Goal: Use online tool/utility: Utilize a website feature to perform a specific function

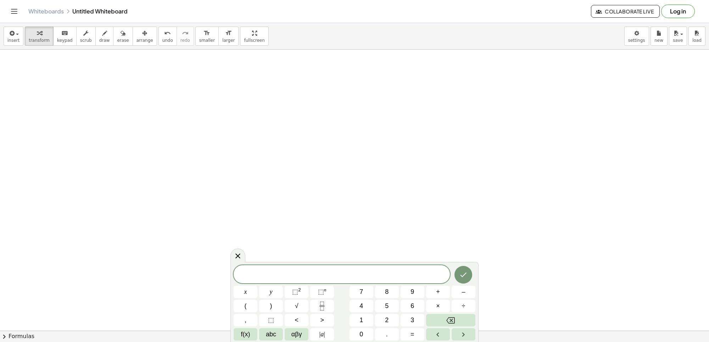
scroll to position [518, 0]
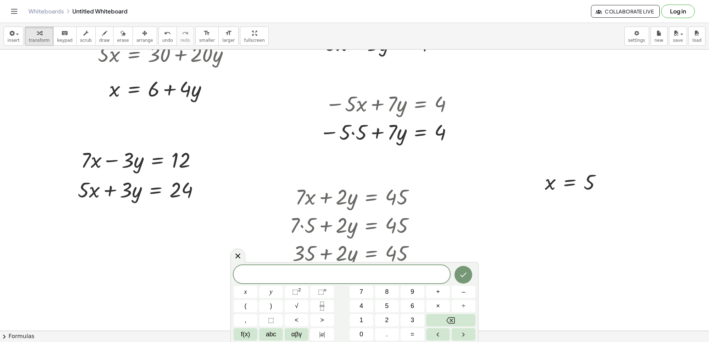
click at [475, 102] on div "+ · 7 · x + 5 = - 16 · 7 · x = − 16 − 5 · 7 · x = - 21 x = - · 21 · 7 x = - 3 +…" at bounding box center [354, 93] width 709 height 1125
click at [451, 105] on div at bounding box center [452, 103] width 9 height 9
click at [451, 124] on div at bounding box center [387, 131] width 143 height 28
drag, startPoint x: 451, startPoint y: 133, endPoint x: 458, endPoint y: 143, distance: 11.7
click at [451, 136] on div at bounding box center [452, 131] width 9 height 9
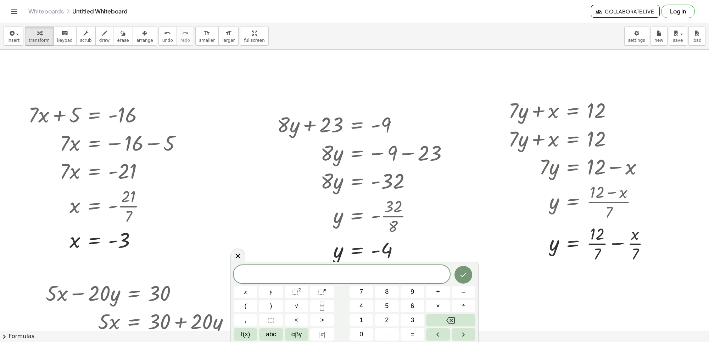
scroll to position [266, 0]
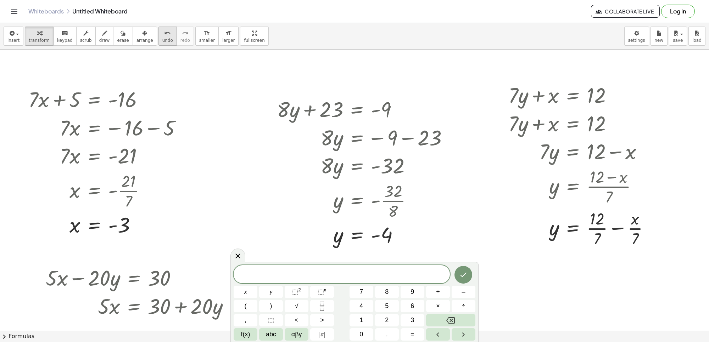
click at [164, 29] on icon "undo" at bounding box center [167, 33] width 7 height 9
click at [164, 31] on icon "undo" at bounding box center [167, 33] width 7 height 9
click at [164, 30] on icon "undo" at bounding box center [167, 33] width 7 height 9
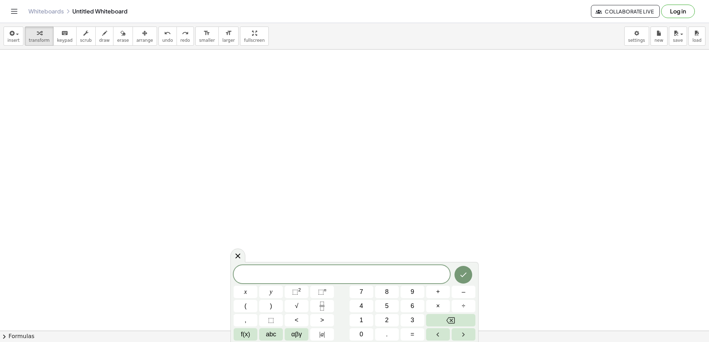
scroll to position [2576, 0]
click at [350, 293] on button "7" at bounding box center [362, 292] width 24 height 12
click at [255, 286] on button "x" at bounding box center [246, 292] width 24 height 12
click at [462, 290] on span "–" at bounding box center [464, 293] width 4 height 10
click at [363, 320] on span "1" at bounding box center [362, 321] width 4 height 10
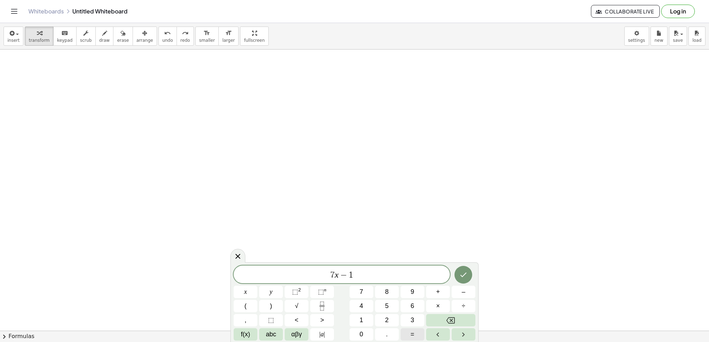
click at [408, 332] on button "=" at bounding box center [413, 335] width 24 height 12
click at [385, 325] on button "2" at bounding box center [387, 320] width 24 height 12
click at [362, 331] on span "0" at bounding box center [362, 335] width 4 height 10
click at [469, 272] on button "Done" at bounding box center [464, 275] width 18 height 18
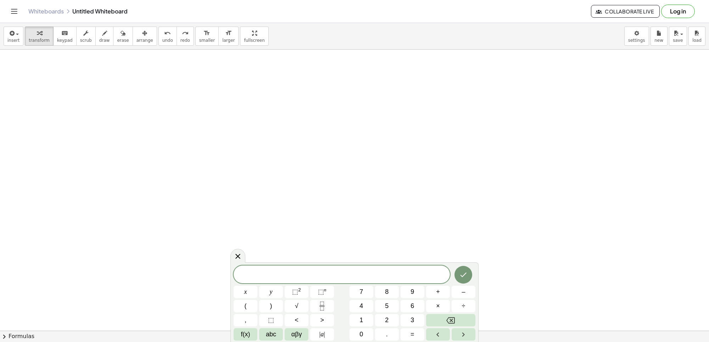
drag, startPoint x: 345, startPoint y: 79, endPoint x: 346, endPoint y: 85, distance: 6.1
click at [37, 25] on div "insert select one: Math Expression Function Text Youtube Video Graphing Geometr…" at bounding box center [354, 36] width 709 height 27
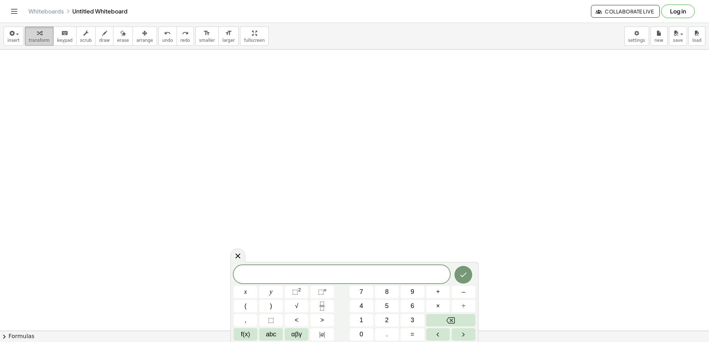
click at [38, 38] on span "transform" at bounding box center [39, 40] width 21 height 5
click at [38, 39] on span "transform" at bounding box center [39, 40] width 21 height 5
click at [41, 37] on button "transform" at bounding box center [39, 36] width 29 height 19
click at [389, 291] on button "8" at bounding box center [387, 292] width 24 height 12
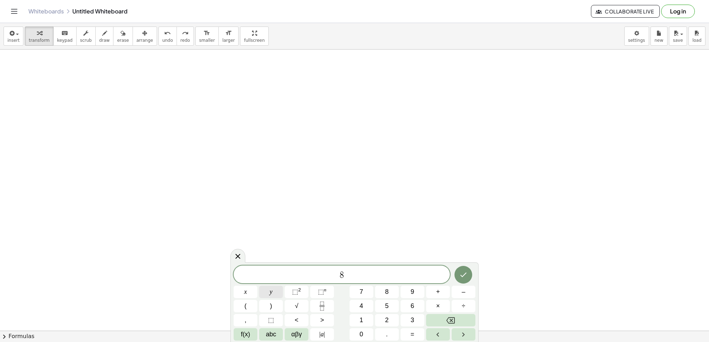
click at [275, 295] on button "y" at bounding box center [271, 292] width 24 height 12
click at [453, 283] on div "8 y ​ x y ⬚ 2 ⬚ n 7 8 9 + – ( ) √ 4 5 6 × ÷ , ⬚ < > 1 2 3 f(x) abc αβγ | a | 0 …" at bounding box center [355, 303] width 242 height 75
click at [462, 293] on span "–" at bounding box center [464, 293] width 4 height 10
click at [413, 291] on span "9" at bounding box center [413, 293] width 4 height 10
click at [411, 334] on button "=" at bounding box center [413, 335] width 24 height 12
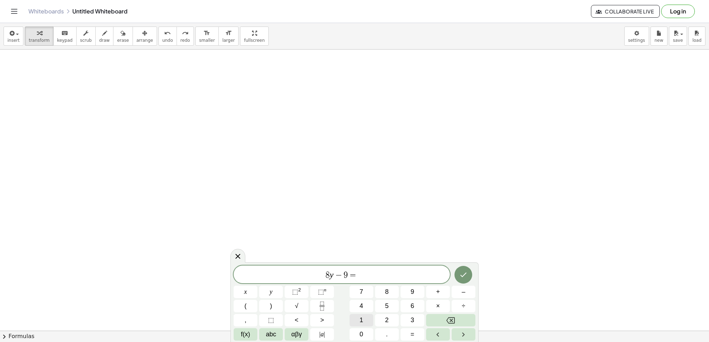
click at [367, 322] on button "1" at bounding box center [362, 320] width 24 height 12
click at [392, 307] on button "5" at bounding box center [387, 306] width 24 height 12
click at [463, 277] on icon "Done" at bounding box center [464, 275] width 6 height 5
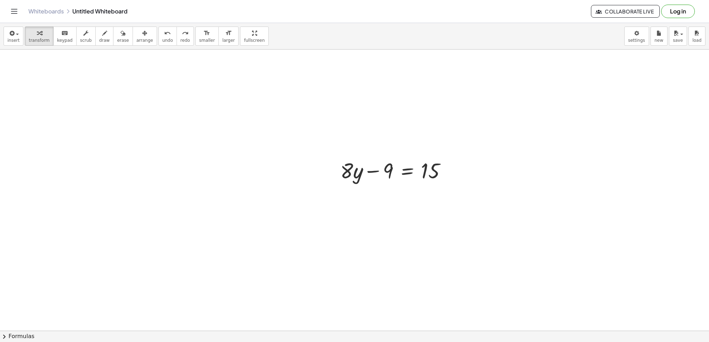
drag, startPoint x: 136, startPoint y: 37, endPoint x: 247, endPoint y: 68, distance: 114.4
click at [137, 37] on button "arrange" at bounding box center [145, 36] width 24 height 19
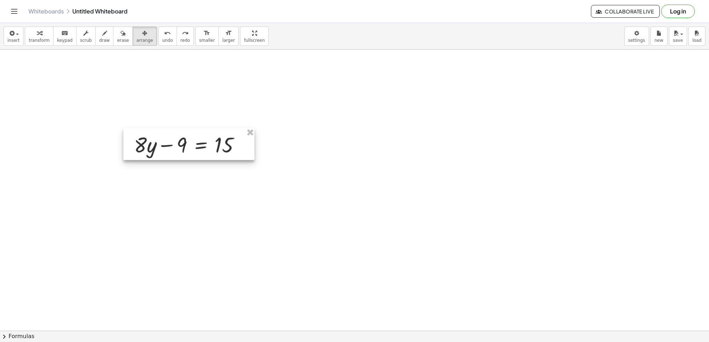
drag, startPoint x: 431, startPoint y: 165, endPoint x: 220, endPoint y: 127, distance: 214.1
click at [221, 130] on div at bounding box center [188, 144] width 131 height 32
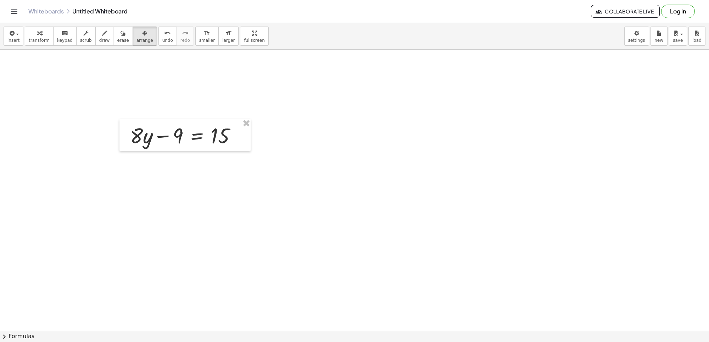
drag, startPoint x: 357, startPoint y: 132, endPoint x: 348, endPoint y: 118, distance: 16.2
click at [43, 41] on span "transform" at bounding box center [39, 40] width 21 height 5
drag, startPoint x: 172, startPoint y: 144, endPoint x: 182, endPoint y: 144, distance: 9.6
click at [182, 144] on div at bounding box center [186, 135] width 119 height 28
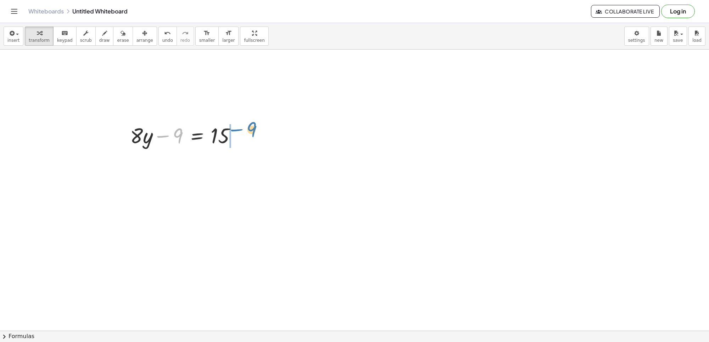
drag, startPoint x: 182, startPoint y: 136, endPoint x: 256, endPoint y: 132, distance: 74.3
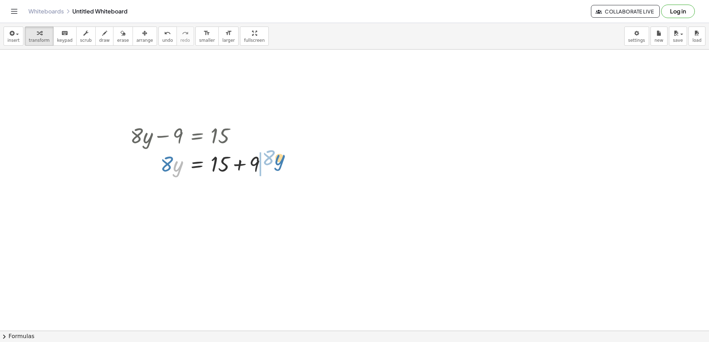
drag, startPoint x: 178, startPoint y: 167, endPoint x: 279, endPoint y: 160, distance: 100.9
drag, startPoint x: 180, startPoint y: 176, endPoint x: 278, endPoint y: 216, distance: 105.4
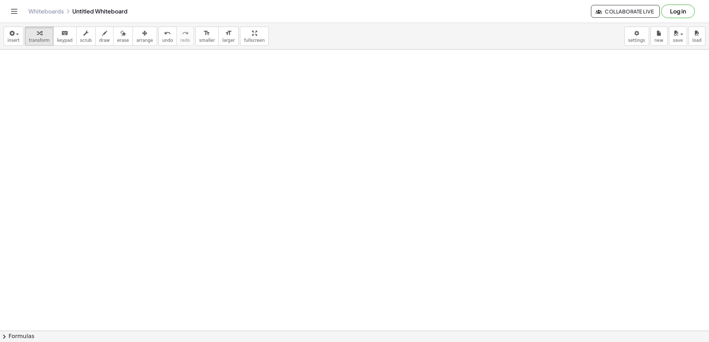
scroll to position [2709, 0]
drag, startPoint x: 236, startPoint y: 185, endPoint x: 236, endPoint y: 158, distance: 27.0
drag, startPoint x: 236, startPoint y: 158, endPoint x: 234, endPoint y: 152, distance: 6.4
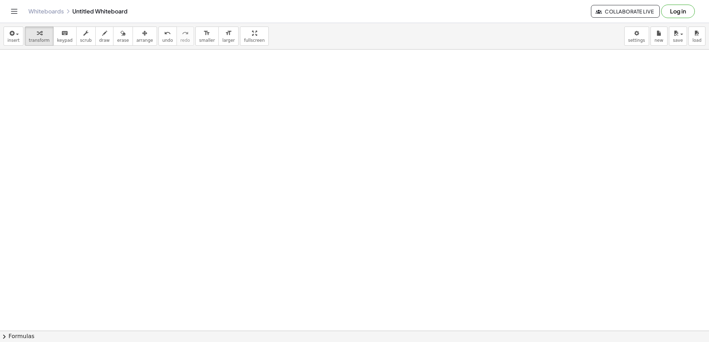
click at [636, 34] on body "Graspable Math Activities Get Started Activity Bank Assigned Work Classes White…" at bounding box center [354, 171] width 709 height 342
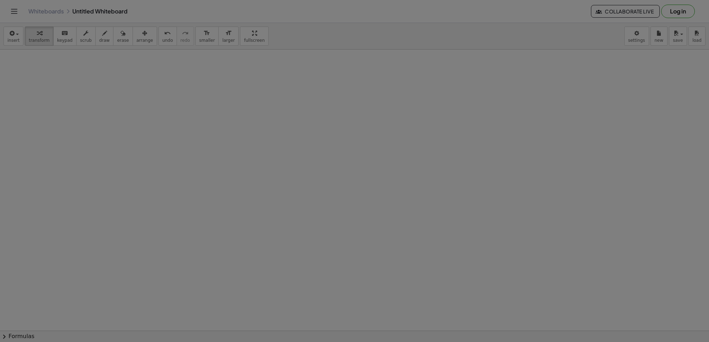
drag, startPoint x: 636, startPoint y: 34, endPoint x: 590, endPoint y: 68, distance: 57.7
click at [639, 39] on body "Graspable Math Activities Get Started Activity Bank Assigned Work Classes White…" at bounding box center [354, 171] width 709 height 342
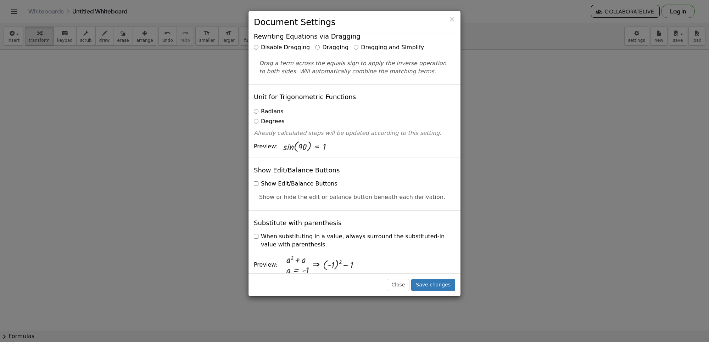
scroll to position [0, 0]
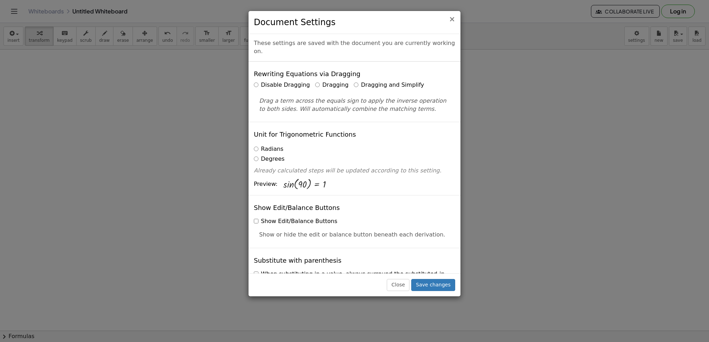
drag, startPoint x: 453, startPoint y: 17, endPoint x: 447, endPoint y: 20, distance: 6.7
click at [447, 19] on div "× Document Settings" at bounding box center [355, 22] width 212 height 23
drag, startPoint x: 451, startPoint y: 19, endPoint x: 450, endPoint y: 11, distance: 8.6
click at [450, 11] on div "× Document Settings" at bounding box center [355, 22] width 212 height 23
click at [607, 121] on div "× Document Settings These settings are saved with the document you are currentl…" at bounding box center [354, 171] width 709 height 342
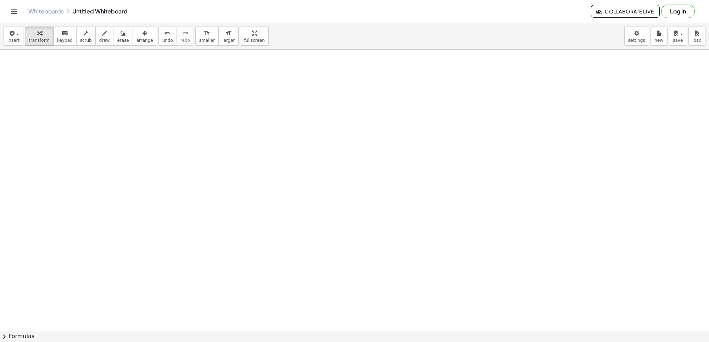
scroll to position [5913, 0]
drag, startPoint x: 366, startPoint y: 236, endPoint x: 369, endPoint y: 231, distance: 5.9
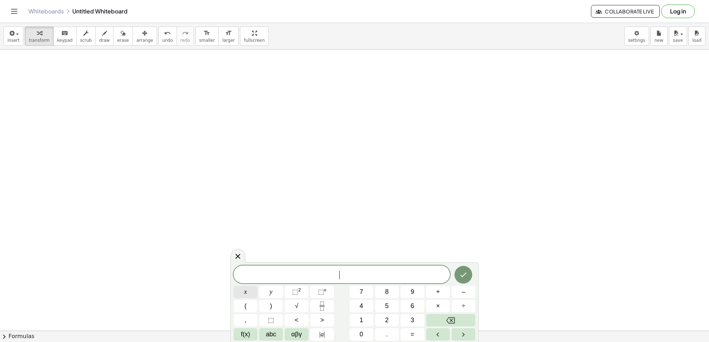
click at [251, 291] on button "x" at bounding box center [246, 292] width 24 height 12
click at [458, 296] on button "–" at bounding box center [464, 292] width 24 height 12
click at [368, 319] on button "1" at bounding box center [362, 320] width 24 height 12
click at [390, 310] on button "5" at bounding box center [387, 306] width 24 height 12
click at [412, 337] on span "=" at bounding box center [413, 335] width 4 height 10
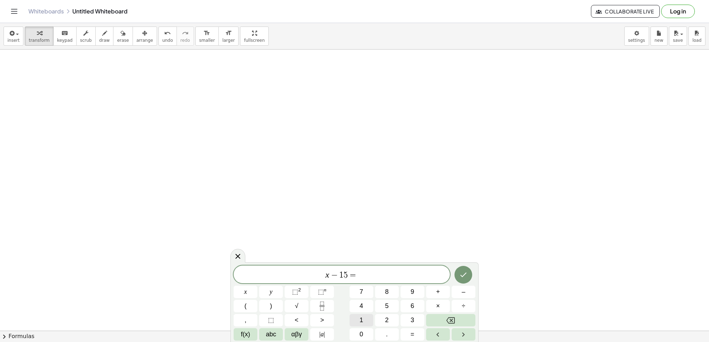
click at [359, 318] on button "1" at bounding box center [362, 320] width 24 height 12
click at [414, 317] on button "3" at bounding box center [413, 320] width 24 height 12
click at [465, 272] on icon "Done" at bounding box center [463, 275] width 9 height 9
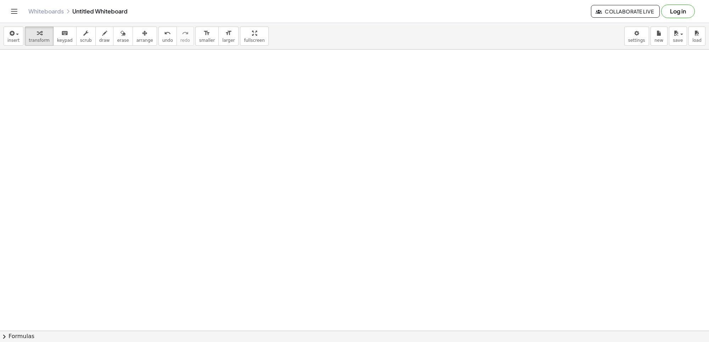
scroll to position [6195, 0]
drag, startPoint x: 348, startPoint y: 256, endPoint x: 351, endPoint y: 253, distance: 4.1
drag, startPoint x: 353, startPoint y: 250, endPoint x: 354, endPoint y: 224, distance: 26.6
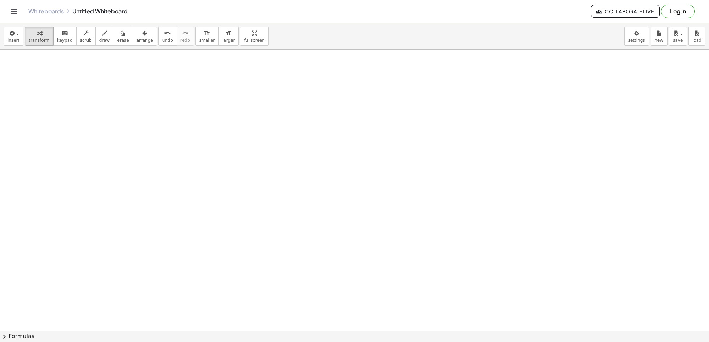
drag, startPoint x: 354, startPoint y: 224, endPoint x: 359, endPoint y: 206, distance: 18.2
drag, startPoint x: 414, startPoint y: 197, endPoint x: 419, endPoint y: 196, distance: 5.8
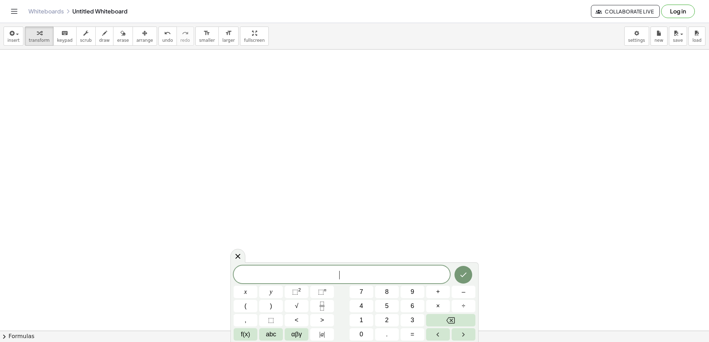
click at [366, 291] on button "7" at bounding box center [362, 292] width 24 height 12
click at [252, 290] on button "x" at bounding box center [246, 292] width 24 height 12
click at [467, 292] on button "–" at bounding box center [464, 292] width 24 height 12
click at [362, 316] on span "1" at bounding box center [362, 321] width 4 height 10
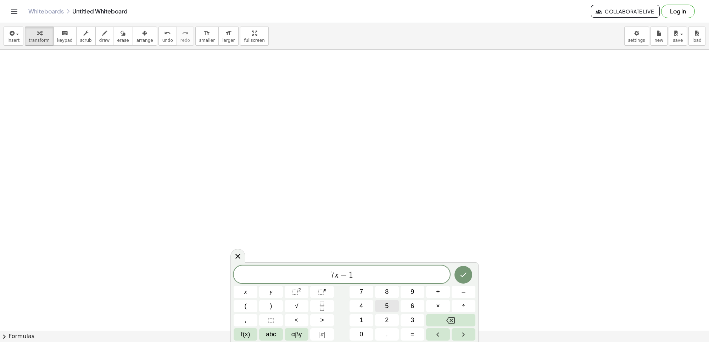
click at [384, 301] on button "5" at bounding box center [387, 306] width 24 height 12
click at [441, 319] on button "Backspace" at bounding box center [450, 320] width 49 height 12
click at [440, 323] on button "Backspace" at bounding box center [450, 320] width 49 height 12
click at [371, 320] on button "1" at bounding box center [362, 320] width 24 height 12
click at [389, 307] on button "5" at bounding box center [387, 306] width 24 height 12
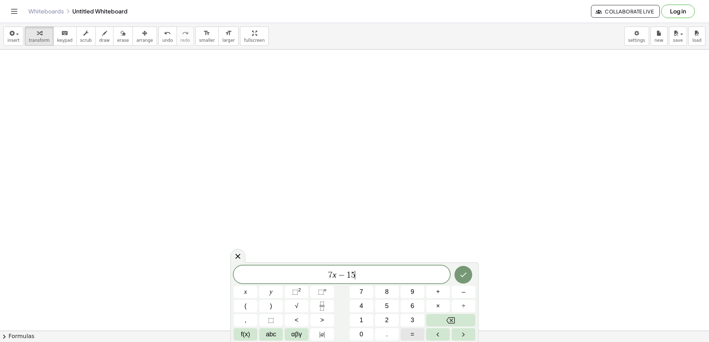
click at [419, 335] on button "=" at bounding box center [413, 335] width 24 height 12
click at [364, 320] on button "1" at bounding box center [362, 320] width 24 height 12
click at [407, 322] on button "3" at bounding box center [413, 320] width 24 height 12
click at [460, 272] on icon "Done" at bounding box center [463, 275] width 9 height 9
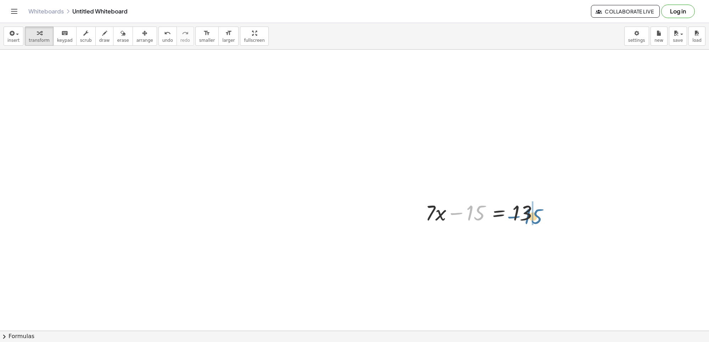
drag, startPoint x: 467, startPoint y: 208, endPoint x: 528, endPoint y: 212, distance: 60.7
click at [528, 212] on div at bounding box center [485, 212] width 126 height 28
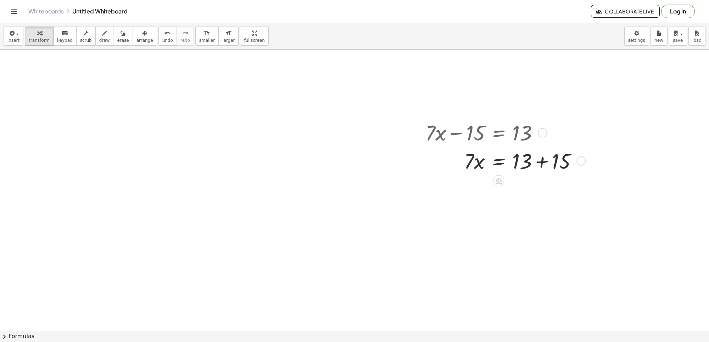
scroll to position [6283, 0]
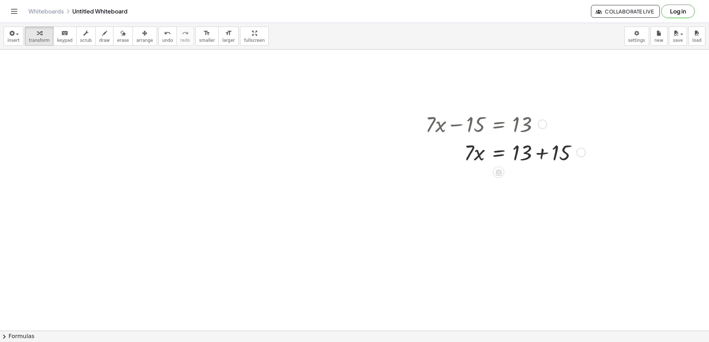
click at [538, 150] on div at bounding box center [504, 152] width 165 height 28
drag, startPoint x: 481, startPoint y: 182, endPoint x: 464, endPoint y: 175, distance: 17.8
drag, startPoint x: 468, startPoint y: 171, endPoint x: 518, endPoint y: 196, distance: 55.5
click at [518, 196] on div "+ · 7 · x − 15 = 13 · 7 · x = + 13 + 15 · 7 · 7 · x = 28" at bounding box center [503, 152] width 177 height 88
click at [520, 205] on div at bounding box center [504, 215] width 165 height 42
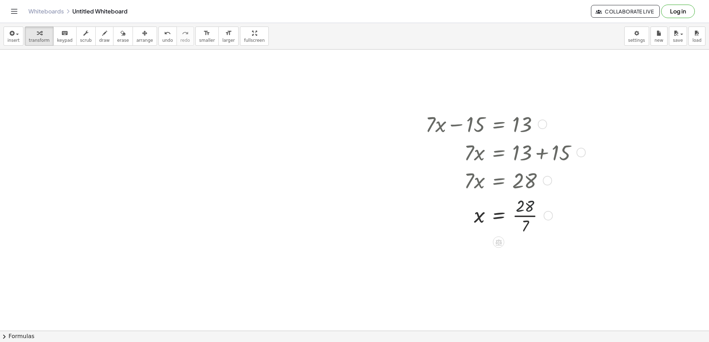
click at [520, 206] on div at bounding box center [504, 215] width 165 height 42
drag, startPoint x: 520, startPoint y: 206, endPoint x: 524, endPoint y: 209, distance: 4.5
click at [520, 207] on div at bounding box center [504, 215] width 165 height 42
click at [545, 218] on div at bounding box center [548, 215] width 9 height 9
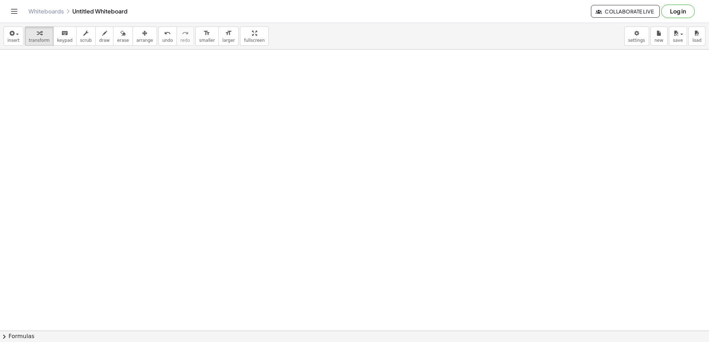
scroll to position [6757, 0]
drag, startPoint x: 407, startPoint y: 238, endPoint x: 408, endPoint y: 232, distance: 6.1
drag, startPoint x: 453, startPoint y: 223, endPoint x: 458, endPoint y: 222, distance: 5.5
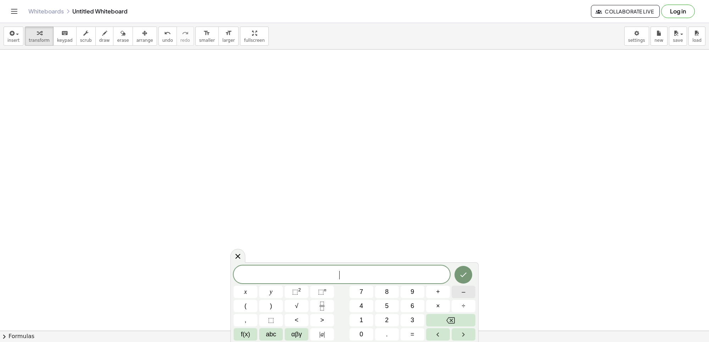
click at [460, 287] on button "–" at bounding box center [464, 292] width 24 height 12
click at [448, 319] on icon "Backspace" at bounding box center [450, 321] width 9 height 9
click at [372, 286] on button "7" at bounding box center [362, 292] width 24 height 12
drag, startPoint x: 247, startPoint y: 284, endPoint x: 278, endPoint y: 277, distance: 31.6
click at [247, 283] on div "7 x y ⬚ 2 ⬚ n 7 8 9 + – ( ) √ 4 5 6 × ÷ , ⬚ < > 1 2 3 f(x) abc αβγ | a | 0 . =" at bounding box center [355, 303] width 242 height 75
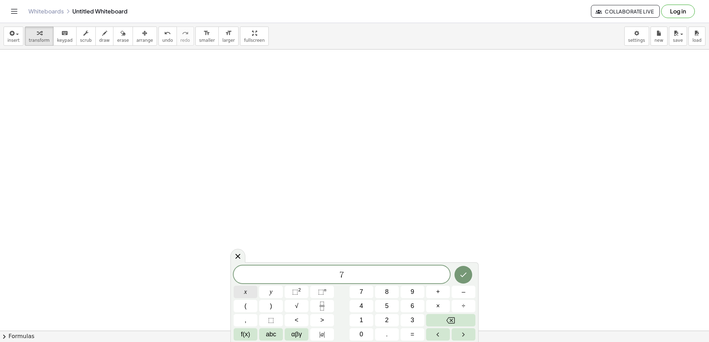
click at [254, 290] on button "x" at bounding box center [246, 292] width 24 height 12
click at [464, 286] on button "–" at bounding box center [464, 292] width 24 height 12
click at [415, 319] on button "3" at bounding box center [413, 320] width 24 height 12
click at [360, 315] on button "1" at bounding box center [362, 320] width 24 height 12
click at [412, 339] on span "=" at bounding box center [413, 335] width 4 height 10
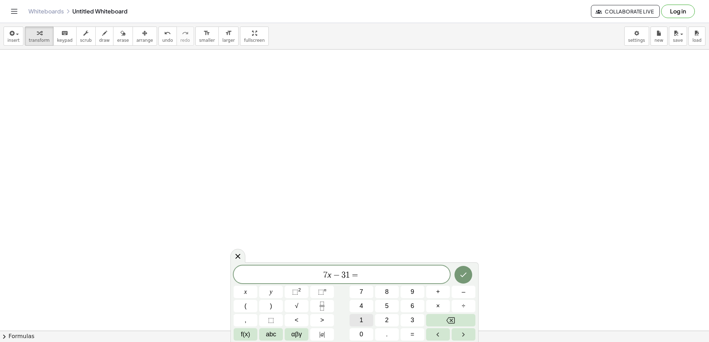
click at [356, 317] on button "1" at bounding box center [362, 320] width 24 height 12
click at [467, 282] on button "Done" at bounding box center [464, 275] width 18 height 18
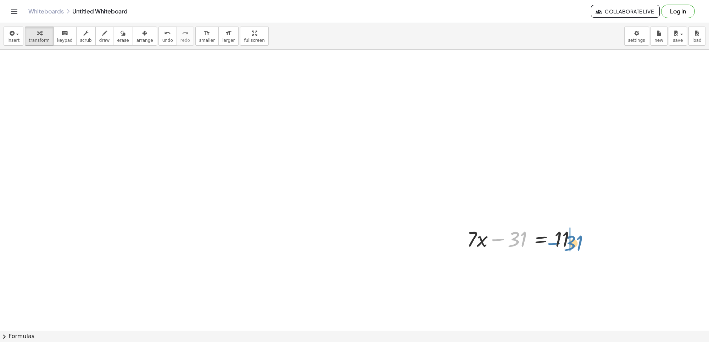
drag, startPoint x: 515, startPoint y: 250, endPoint x: 580, endPoint y: 251, distance: 64.5
click at [580, 251] on div at bounding box center [524, 238] width 122 height 28
click at [565, 262] on div at bounding box center [543, 267] width 161 height 28
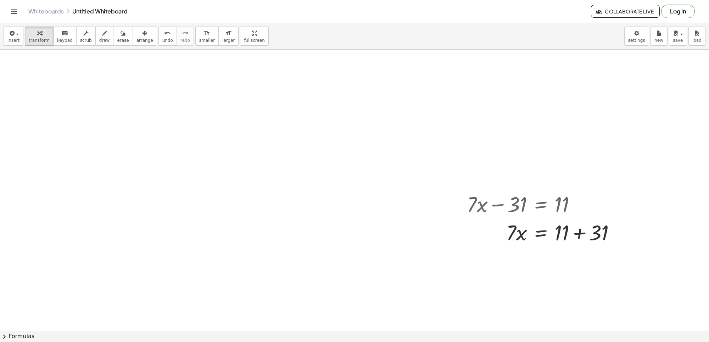
scroll to position [6801, 0]
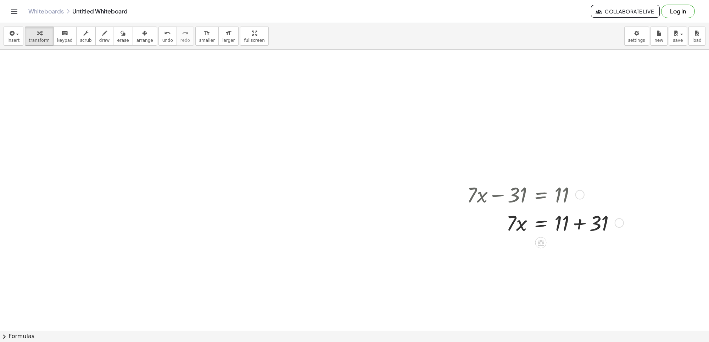
drag, startPoint x: 519, startPoint y: 238, endPoint x: 522, endPoint y: 229, distance: 9.2
click at [522, 235] on div "+ · 7 · x − 31 = 11 · 7 · x 31 = 11 + +" at bounding box center [542, 208] width 173 height 60
drag, startPoint x: 522, startPoint y: 229, endPoint x: 541, endPoint y: 235, distance: 20.2
click at [578, 228] on div at bounding box center [543, 222] width 161 height 28
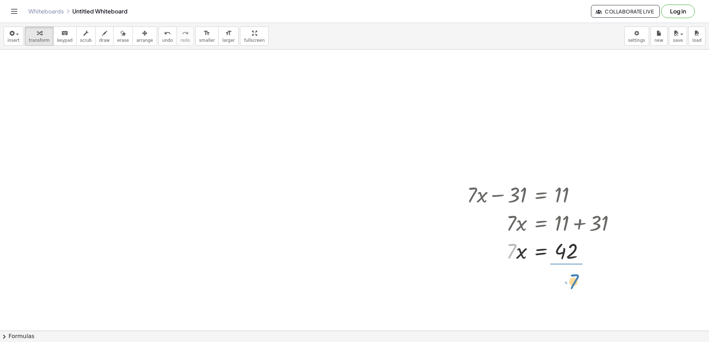
drag, startPoint x: 506, startPoint y: 252, endPoint x: 549, endPoint y: 279, distance: 50.0
click at [554, 294] on div at bounding box center [543, 286] width 161 height 42
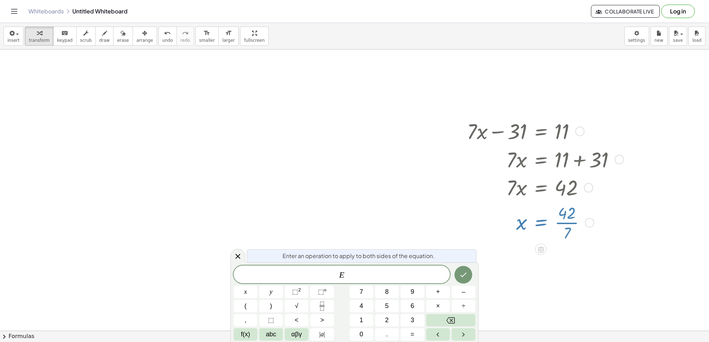
scroll to position [6865, 0]
click at [572, 224] on div at bounding box center [543, 222] width 161 height 42
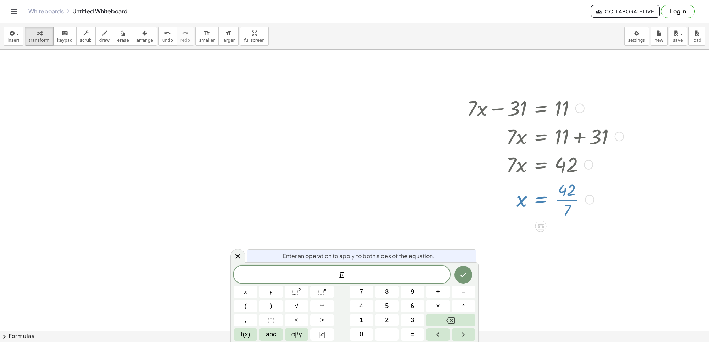
scroll to position [6909, 0]
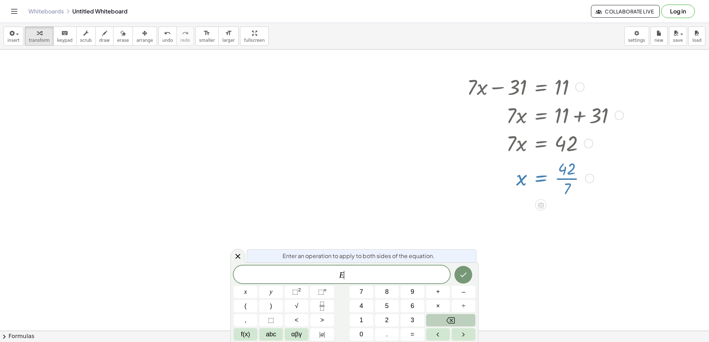
click at [453, 322] on button "Backspace" at bounding box center [450, 320] width 49 height 12
click at [433, 305] on button "×" at bounding box center [438, 306] width 24 height 12
click at [452, 320] on icon "Backspace" at bounding box center [450, 321] width 9 height 6
click at [239, 288] on button "x" at bounding box center [246, 292] width 24 height 12
click at [422, 335] on button "=" at bounding box center [413, 335] width 24 height 12
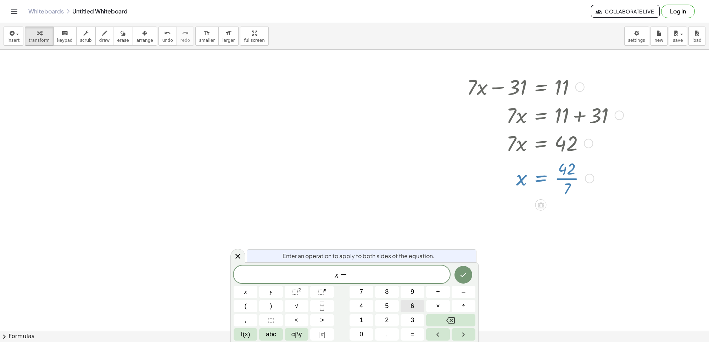
click at [417, 307] on button "6" at bounding box center [413, 306] width 24 height 12
click at [462, 277] on icon "Done" at bounding box center [464, 275] width 6 height 5
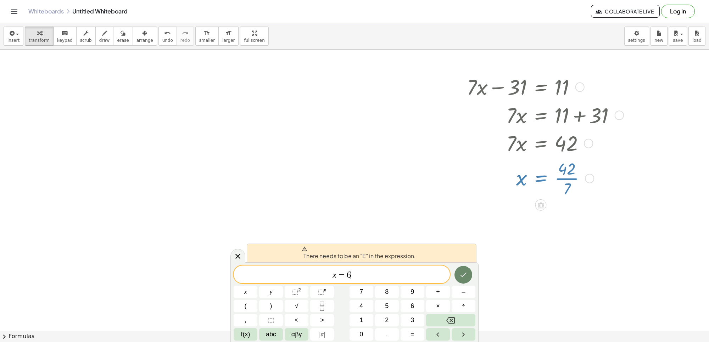
click at [467, 272] on icon "Done" at bounding box center [463, 275] width 9 height 9
click at [451, 272] on div "x = 6 ​ x y ⬚ 2 ⬚ n 7 8 9 + – ( ) √ 4 5 6 × ÷ , ⬚ < > 1 2 3 f(x) abc αβγ | a | …" at bounding box center [355, 303] width 242 height 75
click at [459, 269] on button "Done" at bounding box center [464, 275] width 18 height 18
click at [459, 263] on div "There needs to be an "E" in the expression. x = 6 x y ⬚ 2 ⬚ n 7 8 9 + – ( ) √ 4…" at bounding box center [354, 303] width 248 height 80
click at [458, 277] on div "There needs to be an "E" in the expression. x = 6 x y ⬚ 2 ⬚ n 7 8 9 + – ( ) √ 4…" at bounding box center [354, 303] width 248 height 80
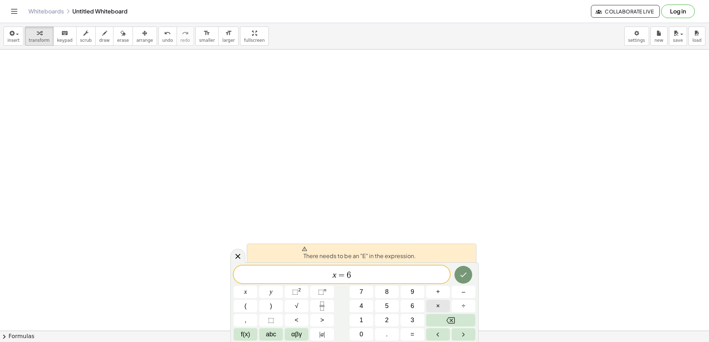
scroll to position [7304, 0]
click at [438, 321] on button "Backspace" at bounding box center [450, 320] width 49 height 12
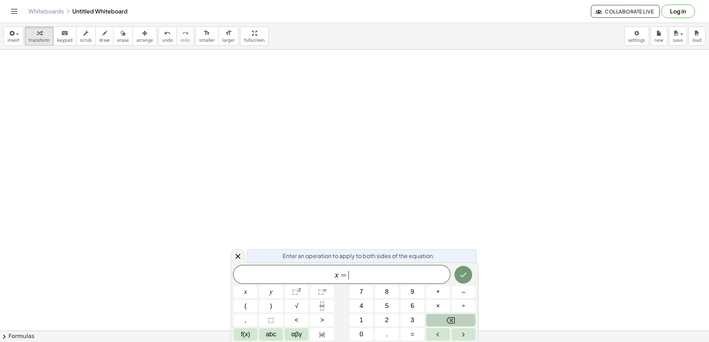
click at [438, 321] on button "Backspace" at bounding box center [450, 320] width 49 height 12
click at [438, 313] on div "x x y ⬚ 2 ⬚ n 7 8 9 + – ( ) √ 4 5 6 × ÷ , ⬚ < > 1 2 3 f(x) abc αβγ | a | 0 . =" at bounding box center [355, 303] width 242 height 75
click at [438, 312] on button "×" at bounding box center [438, 306] width 24 height 12
click at [393, 268] on div "​" at bounding box center [342, 275] width 216 height 18
drag, startPoint x: 394, startPoint y: 270, endPoint x: 391, endPoint y: 259, distance: 10.9
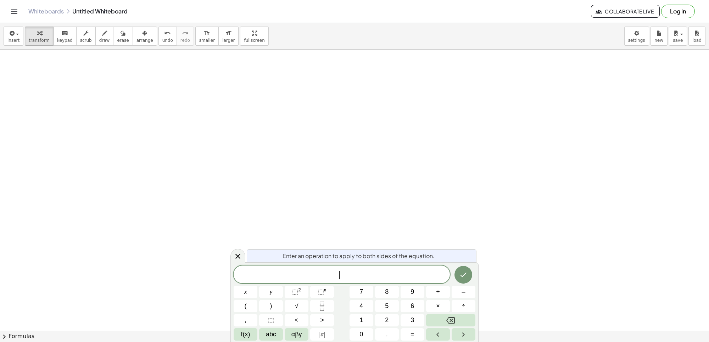
click at [394, 268] on div "​" at bounding box center [342, 275] width 216 height 18
click at [253, 292] on button "x" at bounding box center [246, 292] width 24 height 12
click at [252, 293] on button "x" at bounding box center [246, 292] width 24 height 12
click at [444, 323] on button "Backspace" at bounding box center [450, 320] width 49 height 12
click at [453, 314] on button "Backspace" at bounding box center [450, 320] width 49 height 12
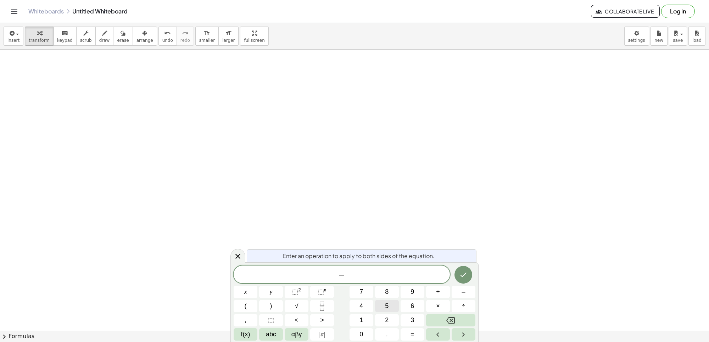
click at [394, 308] on button "5" at bounding box center [387, 306] width 24 height 12
click at [256, 292] on button "x" at bounding box center [246, 292] width 24 height 12
click at [431, 295] on button "+" at bounding box center [438, 292] width 24 height 12
click at [415, 317] on button "3" at bounding box center [413, 320] width 24 height 12
click at [276, 296] on button "y" at bounding box center [271, 292] width 24 height 12
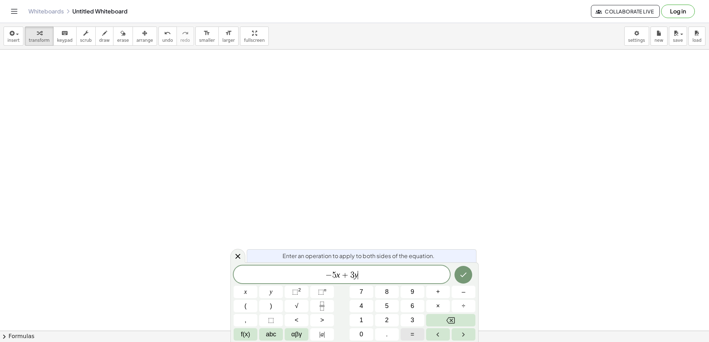
click at [406, 333] on button "=" at bounding box center [413, 335] width 24 height 12
click at [455, 288] on button "–" at bounding box center [464, 292] width 24 height 12
click at [392, 312] on div "− 5 x + 3 y = − ​ x y ⬚ 2 ⬚ n 7 8 9 + – ( ) √ 4 5 6 × ÷ , ⬚ < > 1 2 3 f(x) abc …" at bounding box center [355, 303] width 242 height 75
click at [458, 277] on button "Done" at bounding box center [464, 275] width 18 height 18
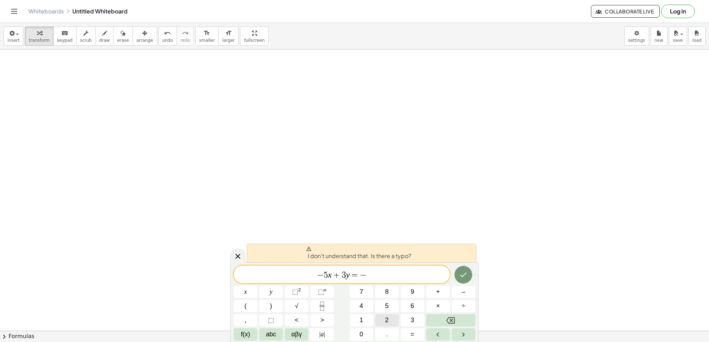
click at [390, 316] on button "2" at bounding box center [387, 320] width 24 height 12
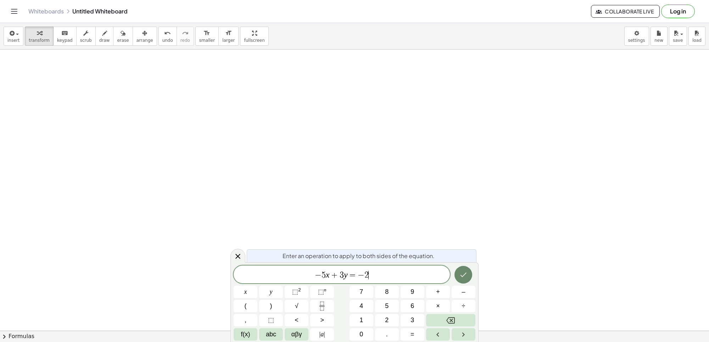
click at [467, 271] on icon "Done" at bounding box center [463, 275] width 9 height 9
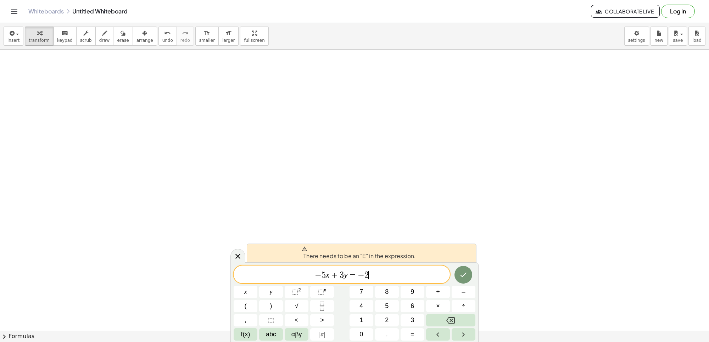
click at [463, 279] on button "Done" at bounding box center [464, 275] width 18 height 18
click at [463, 279] on icon "Done" at bounding box center [463, 275] width 9 height 9
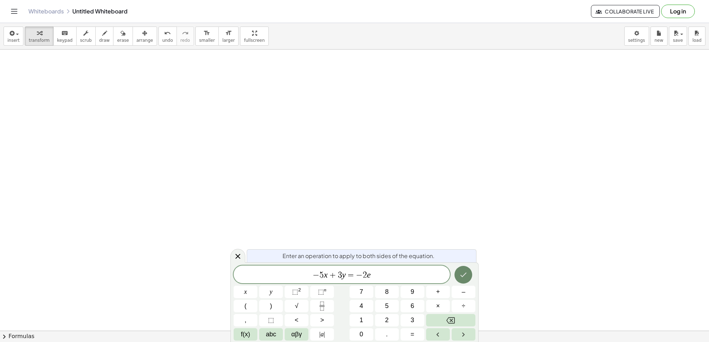
click at [458, 272] on button "Done" at bounding box center [464, 275] width 18 height 18
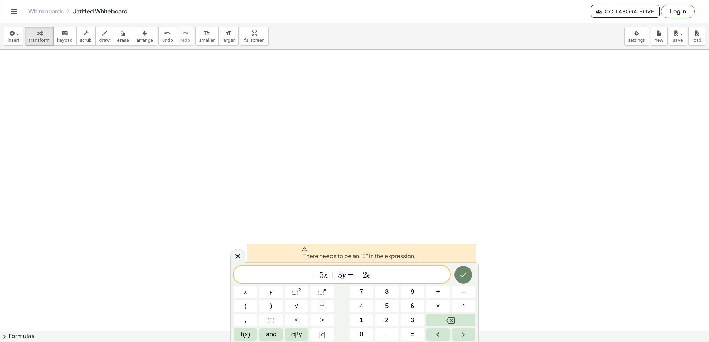
click at [458, 272] on button "Done" at bounding box center [464, 275] width 18 height 18
click at [451, 263] on div "There needs to be an "E" in the expression. − 5 x + 3 y = − 2 e ​ x y ⬚ 2 ⬚ n 7…" at bounding box center [354, 303] width 248 height 80
drag, startPoint x: 290, startPoint y: 185, endPoint x: 275, endPoint y: 203, distance: 23.7
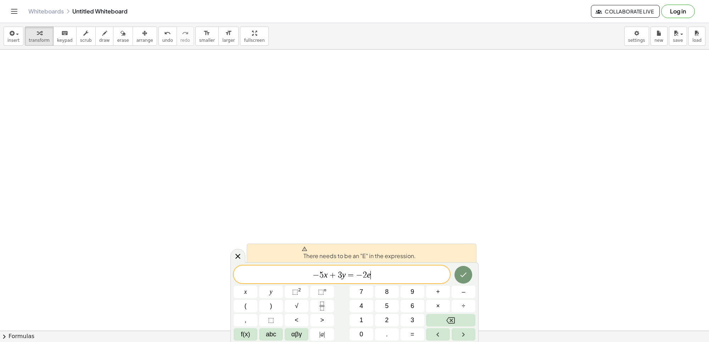
drag, startPoint x: 175, startPoint y: 295, endPoint x: 279, endPoint y: 259, distance: 110.0
click at [280, 259] on body "Graspable Math Activities Get Started Activity Bank Assigned Work Classes White…" at bounding box center [354, 171] width 709 height 342
click at [240, 259] on icon at bounding box center [238, 256] width 9 height 9
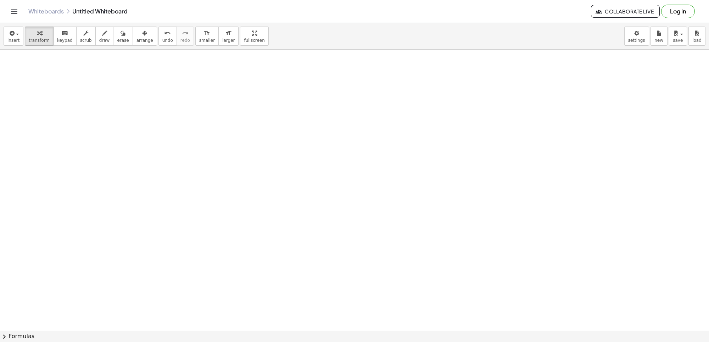
scroll to position [7320, 0]
click at [102, 34] on icon "button" at bounding box center [104, 33] width 5 height 9
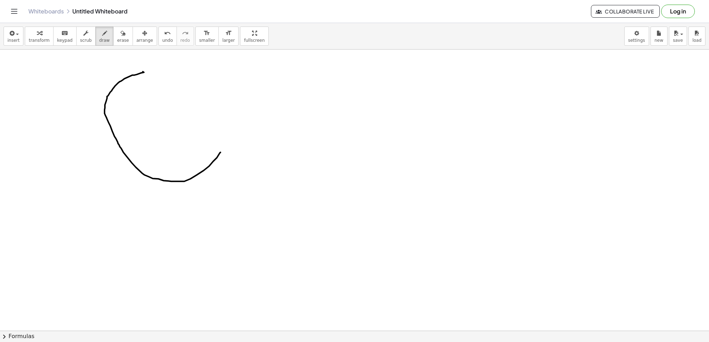
drag, startPoint x: 144, startPoint y: 74, endPoint x: 229, endPoint y: 147, distance: 111.9
drag, startPoint x: 311, startPoint y: 107, endPoint x: 348, endPoint y: 153, distance: 59.0
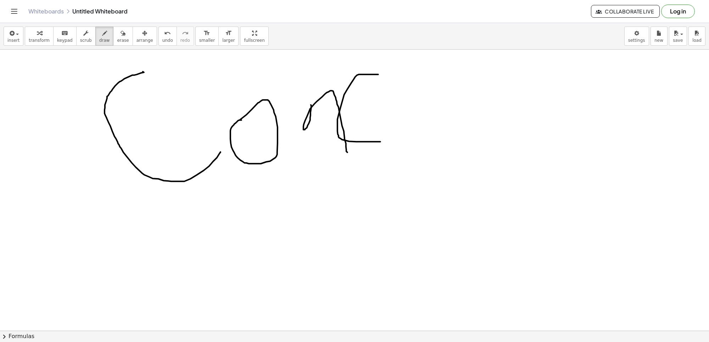
drag, startPoint x: 378, startPoint y: 77, endPoint x: 410, endPoint y: 135, distance: 66.9
drag, startPoint x: 392, startPoint y: 71, endPoint x: 445, endPoint y: 119, distance: 71.5
drag, startPoint x: 454, startPoint y: 95, endPoint x: 466, endPoint y: 101, distance: 13.5
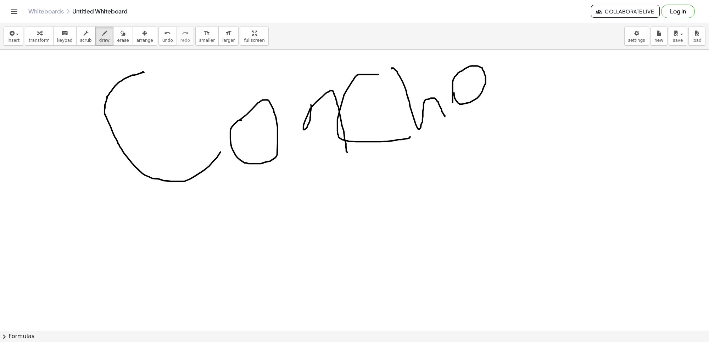
drag, startPoint x: 484, startPoint y: 60, endPoint x: 496, endPoint y: 101, distance: 43.1
click at [117, 39] on span "erase" at bounding box center [123, 40] width 12 height 5
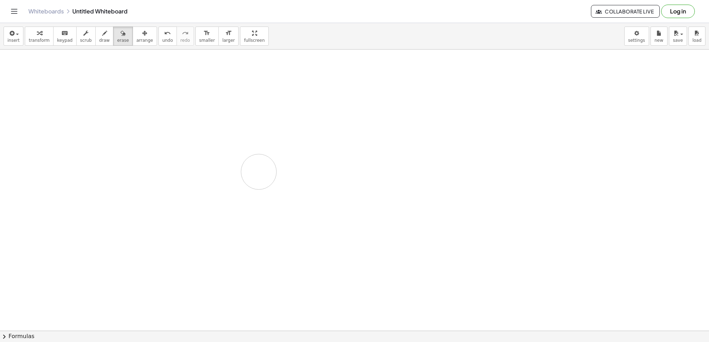
drag, startPoint x: 282, startPoint y: 133, endPoint x: 0, endPoint y: 48, distance: 294.3
drag, startPoint x: 101, startPoint y: 38, endPoint x: 158, endPoint y: 102, distance: 85.6
click at [116, 38] on div "transform keyboard keypad scrub draw erase arrange" at bounding box center [91, 36] width 132 height 19
drag, startPoint x: 158, startPoint y: 102, endPoint x: 252, endPoint y: 164, distance: 112.2
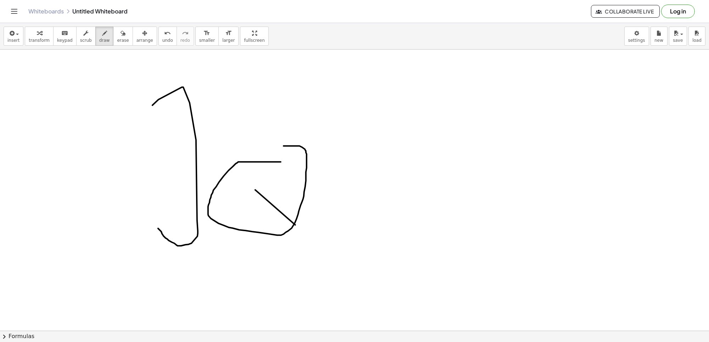
drag, startPoint x: 252, startPoint y: 164, endPoint x: 278, endPoint y: 162, distance: 25.9
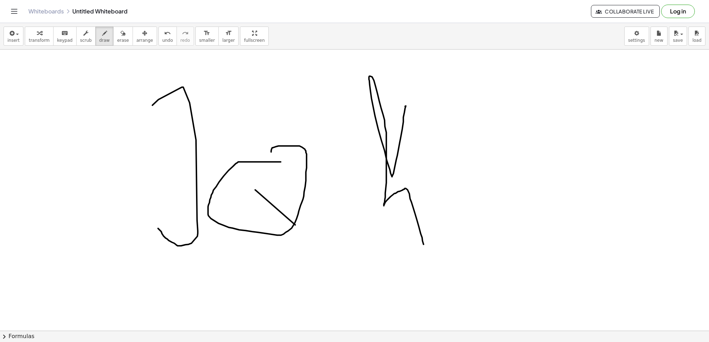
drag, startPoint x: 405, startPoint y: 115, endPoint x: 466, endPoint y: 206, distance: 110.6
drag, startPoint x: 472, startPoint y: 193, endPoint x: 541, endPoint y: 199, distance: 69.5
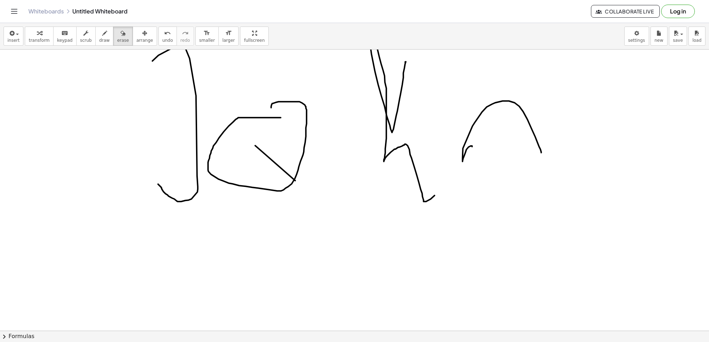
drag, startPoint x: 163, startPoint y: 158, endPoint x: 171, endPoint y: 140, distance: 19.9
click at [169, 159] on div "insert select one: Math Expression Function Text Youtube Video Graphing Geometr…" at bounding box center [354, 182] width 709 height 319
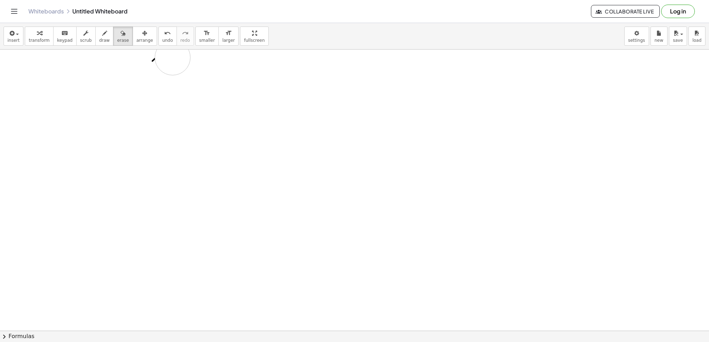
drag, startPoint x: 179, startPoint y: 146, endPoint x: 171, endPoint y: 60, distance: 87.2
drag, startPoint x: 98, startPoint y: 32, endPoint x: 71, endPoint y: 91, distance: 64.9
click at [102, 34] on icon "button" at bounding box center [104, 33] width 5 height 9
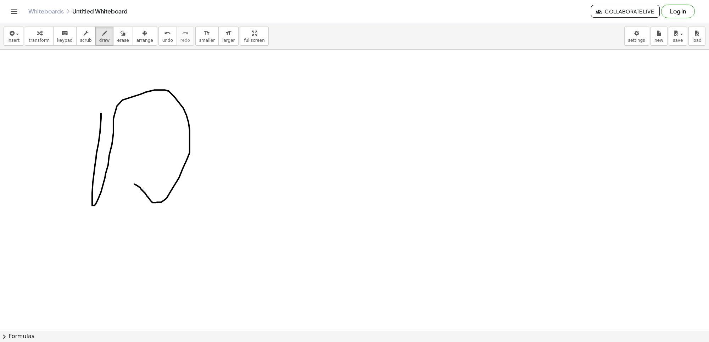
drag, startPoint x: 101, startPoint y: 116, endPoint x: 111, endPoint y: 177, distance: 61.7
drag, startPoint x: 201, startPoint y: 164, endPoint x: 197, endPoint y: 155, distance: 9.7
drag, startPoint x: 238, startPoint y: 160, endPoint x: 287, endPoint y: 187, distance: 56.2
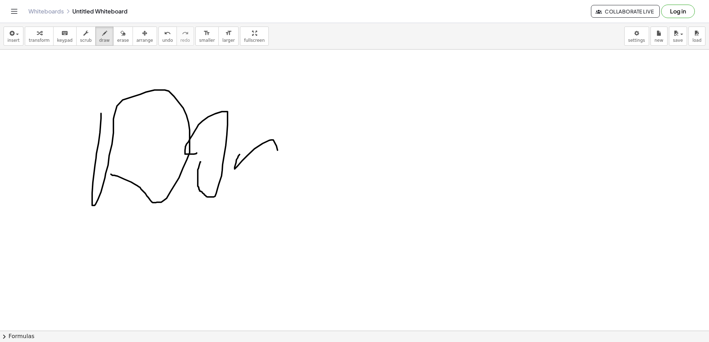
drag, startPoint x: 359, startPoint y: 135, endPoint x: 348, endPoint y: 188, distance: 53.9
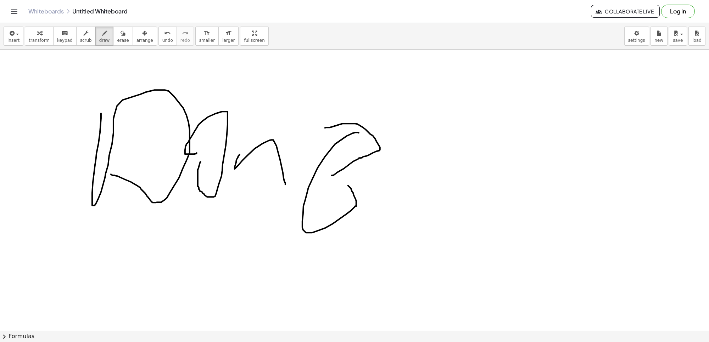
drag, startPoint x: 337, startPoint y: 128, endPoint x: 332, endPoint y: 178, distance: 50.2
drag, startPoint x: 292, startPoint y: 142, endPoint x: 373, endPoint y: 122, distance: 83.8
drag, startPoint x: 456, startPoint y: 84, endPoint x: 456, endPoint y: 264, distance: 180.5
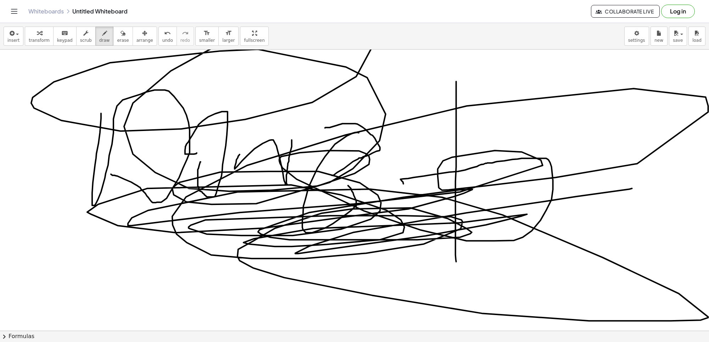
drag, startPoint x: 403, startPoint y: 186, endPoint x: 188, endPoint y: 257, distance: 226.7
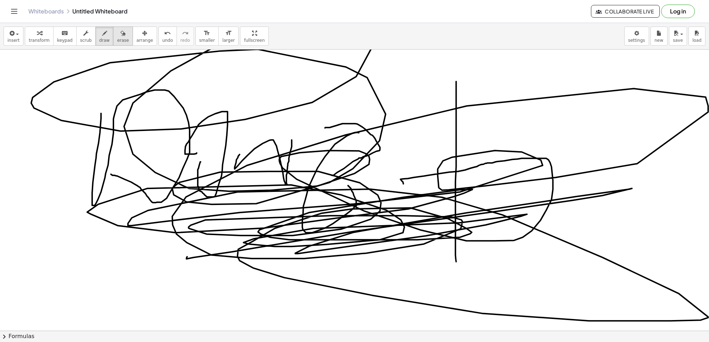
click at [121, 36] on icon "button" at bounding box center [123, 33] width 5 height 9
drag, startPoint x: 193, startPoint y: 230, endPoint x: 208, endPoint y: 184, distance: 48.1
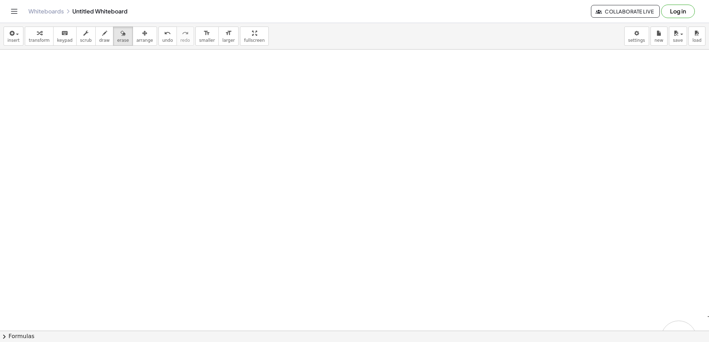
drag, startPoint x: 132, startPoint y: 151, endPoint x: 605, endPoint y: 3, distance: 495.6
click at [679, 339] on div "insert select one: Math Expression Function Text Youtube Video Graphing Geometr…" at bounding box center [354, 182] width 709 height 319
click at [1, 9] on header "Whiteboards Untitled Whiteboard Collaborate Live Log in" at bounding box center [354, 11] width 709 height 23
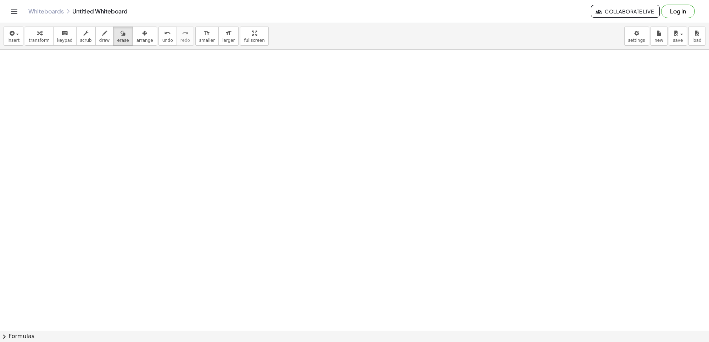
drag, startPoint x: 173, startPoint y: 98, endPoint x: 200, endPoint y: 4, distance: 97.6
click at [224, 11] on div "Graspable Math Activities Get Started Activity Bank Assigned Work Classes White…" at bounding box center [354, 171] width 709 height 342
click at [87, 31] on div "transform keyboard keypad scrub draw erase arrange" at bounding box center [91, 36] width 132 height 19
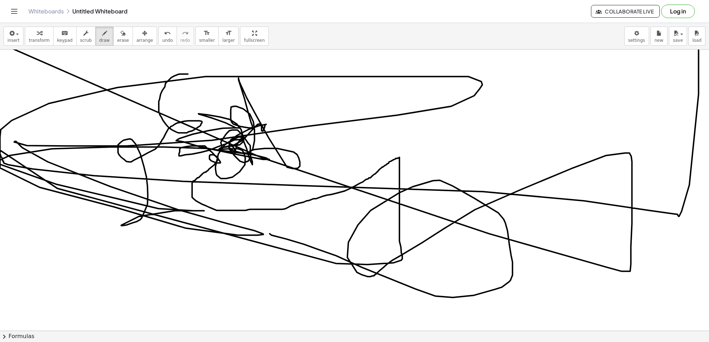
drag, startPoint x: 188, startPoint y: 76, endPoint x: 258, endPoint y: 211, distance: 151.8
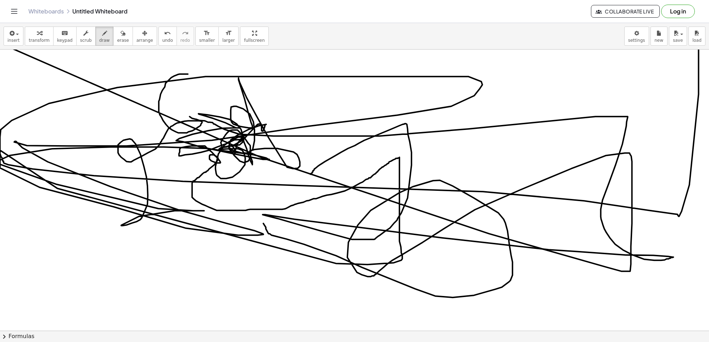
drag, startPoint x: 313, startPoint y: 174, endPoint x: 163, endPoint y: 96, distance: 168.6
drag, startPoint x: 119, startPoint y: 43, endPoint x: 132, endPoint y: 103, distance: 61.2
click at [119, 44] on button "erase" at bounding box center [122, 36] width 19 height 19
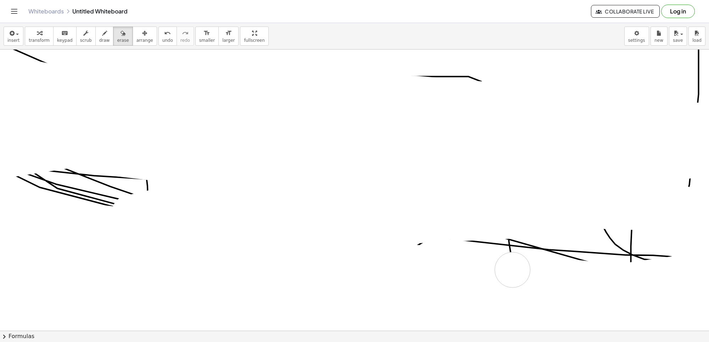
drag, startPoint x: 167, startPoint y: 130, endPoint x: 357, endPoint y: 271, distance: 236.7
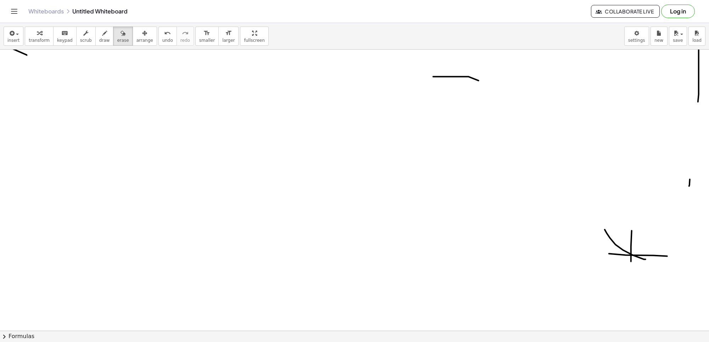
drag, startPoint x: 357, startPoint y: 271, endPoint x: 57, endPoint y: 112, distance: 339.4
drag, startPoint x: 52, startPoint y: 105, endPoint x: 50, endPoint y: 100, distance: 5.3
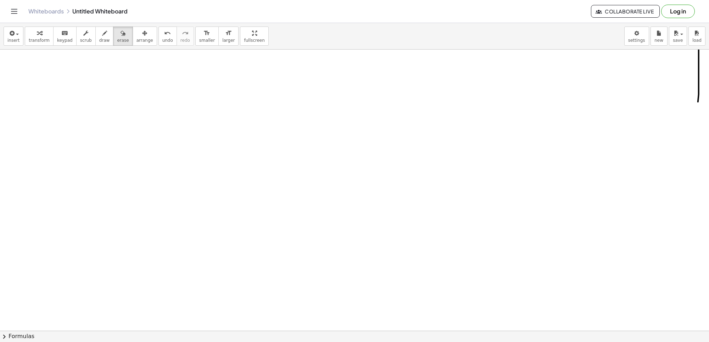
drag, startPoint x: 33, startPoint y: 68, endPoint x: 616, endPoint y: 218, distance: 602.7
drag, startPoint x: 466, startPoint y: 356, endPoint x: 542, endPoint y: 257, distance: 124.6
drag, startPoint x: 441, startPoint y: 298, endPoint x: 61, endPoint y: 254, distance: 382.3
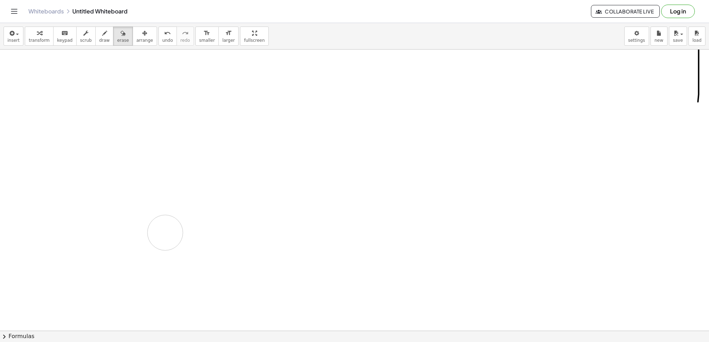
drag, startPoint x: 67, startPoint y: 246, endPoint x: 75, endPoint y: 211, distance: 35.5
click at [99, 40] on span "draw" at bounding box center [104, 40] width 11 height 5
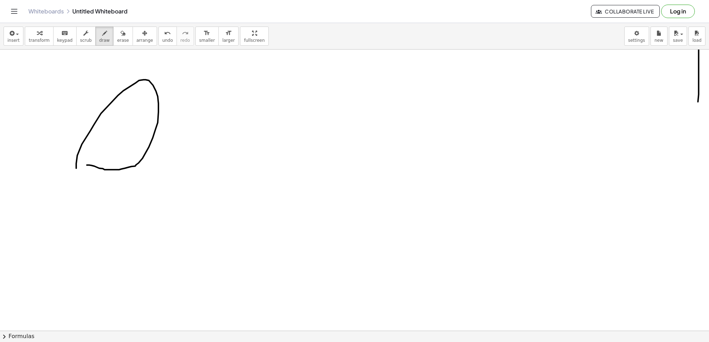
drag, startPoint x: 76, startPoint y: 171, endPoint x: 85, endPoint y: 167, distance: 9.4
drag, startPoint x: 231, startPoint y: 127, endPoint x: 226, endPoint y: 141, distance: 14.8
drag, startPoint x: 230, startPoint y: 130, endPoint x: 235, endPoint y: 162, distance: 32.2
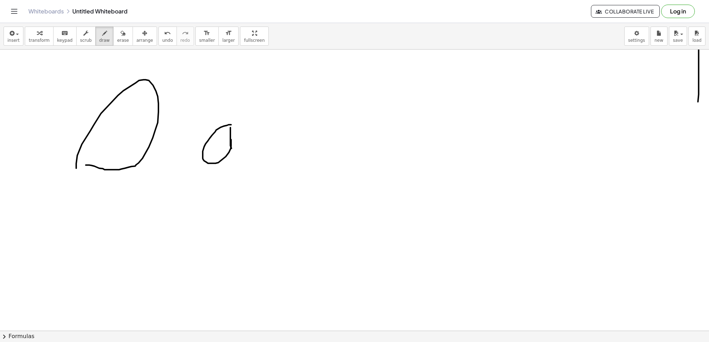
drag, startPoint x: 285, startPoint y: 82, endPoint x: 275, endPoint y: 185, distance: 103.3
drag, startPoint x: 335, startPoint y: 156, endPoint x: 344, endPoint y: 201, distance: 45.1
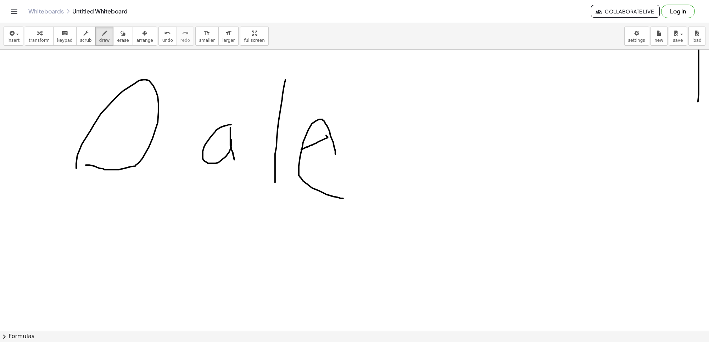
drag, startPoint x: 327, startPoint y: 139, endPoint x: 301, endPoint y: 152, distance: 28.7
drag, startPoint x: 394, startPoint y: 104, endPoint x: 380, endPoint y: 160, distance: 57.8
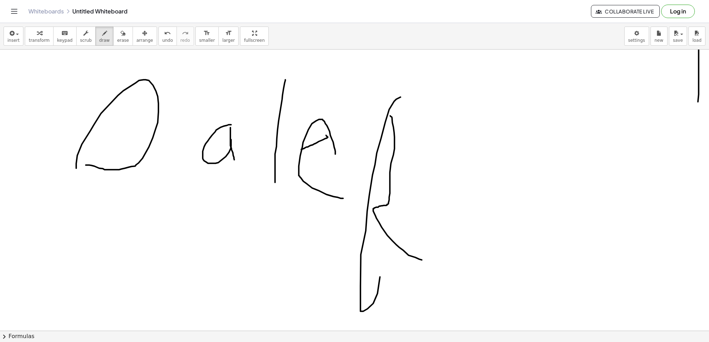
drag, startPoint x: 392, startPoint y: 119, endPoint x: 426, endPoint y: 259, distance: 143.9
drag, startPoint x: 438, startPoint y: 197, endPoint x: 490, endPoint y: 190, distance: 52.5
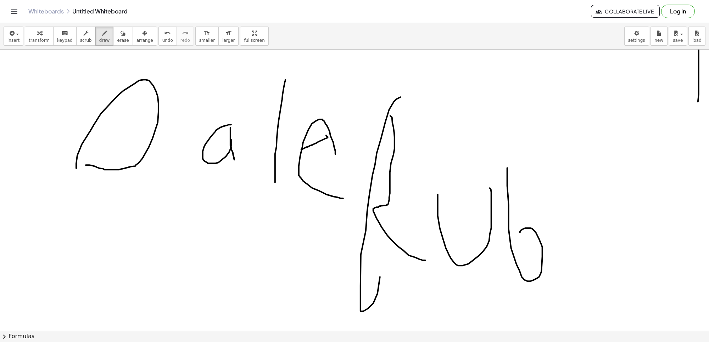
drag, startPoint x: 507, startPoint y: 170, endPoint x: 565, endPoint y: 247, distance: 96.4
drag, startPoint x: 571, startPoint y: 234, endPoint x: 572, endPoint y: 262, distance: 28.0
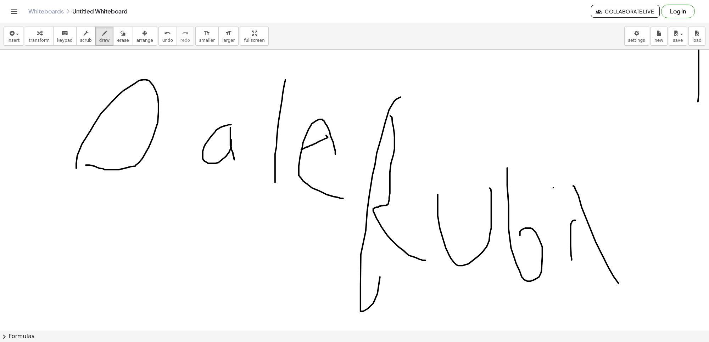
drag, startPoint x: 573, startPoint y: 188, endPoint x: 622, endPoint y: 294, distance: 116.1
drag, startPoint x: 603, startPoint y: 224, endPoint x: 644, endPoint y: 280, distance: 69.1
drag, startPoint x: 596, startPoint y: 207, endPoint x: 618, endPoint y: 211, distance: 21.6
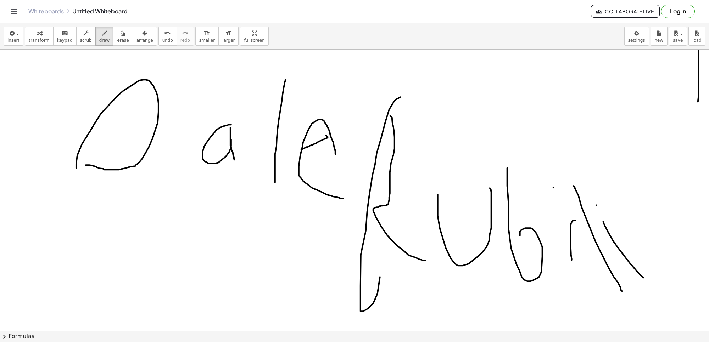
drag, startPoint x: 642, startPoint y: 209, endPoint x: 630, endPoint y: 205, distance: 12.4
click at [133, 35] on button "arrange" at bounding box center [145, 36] width 24 height 19
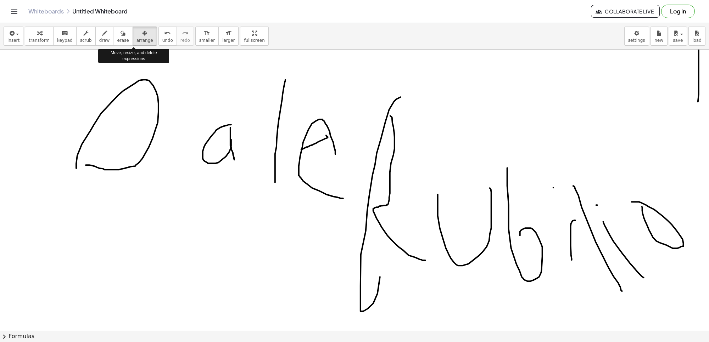
click at [113, 37] on button "erase" at bounding box center [122, 36] width 19 height 19
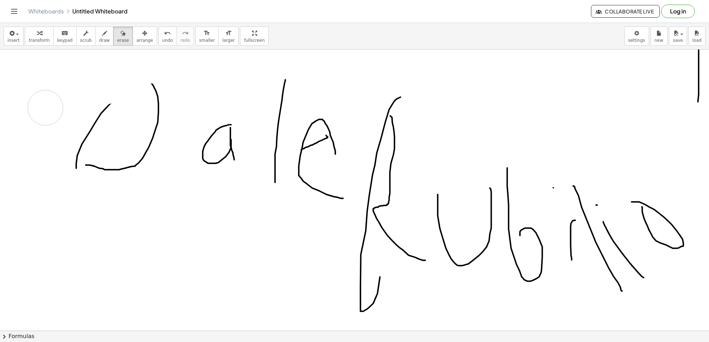
drag, startPoint x: 45, startPoint y: 110, endPoint x: 127, endPoint y: -26, distance: 158.2
click at [127, 0] on html "Graspable Math Activities Get Started Activity Bank Assigned Work Classes White…" at bounding box center [354, 171] width 709 height 342
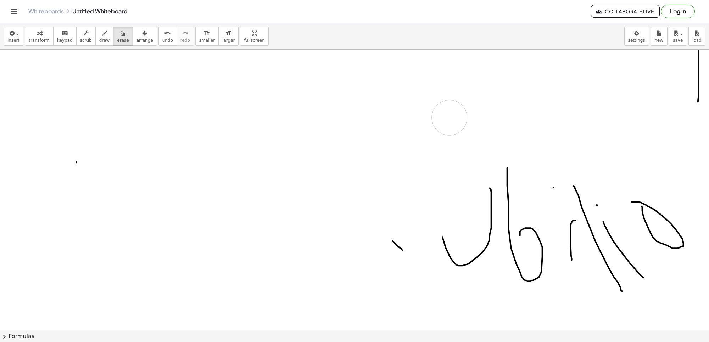
drag, startPoint x: 73, startPoint y: 146, endPoint x: 506, endPoint y: 173, distance: 433.7
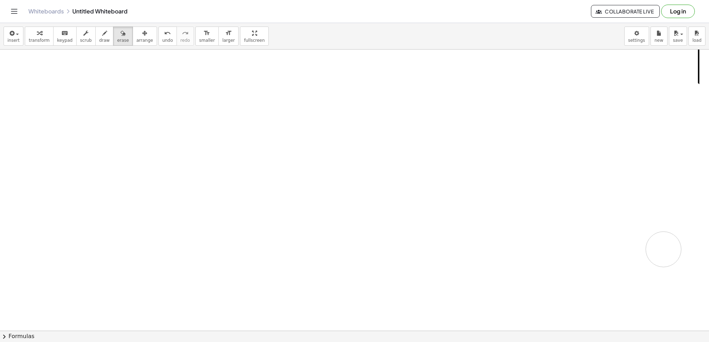
drag, startPoint x: 505, startPoint y: 189, endPoint x: 436, endPoint y: 179, distance: 69.7
drag, startPoint x: 43, startPoint y: 33, endPoint x: 205, endPoint y: 132, distance: 189.4
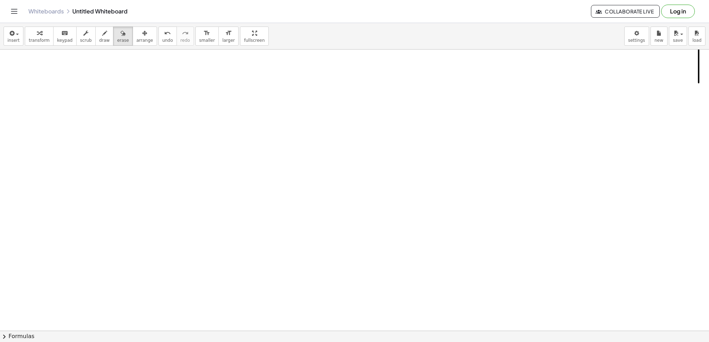
click at [44, 33] on div "button" at bounding box center [39, 33] width 21 height 9
drag, startPoint x: 205, startPoint y: 132, endPoint x: 214, endPoint y: 151, distance: 20.6
drag, startPoint x: 288, startPoint y: 151, endPoint x: 306, endPoint y: 183, distance: 36.7
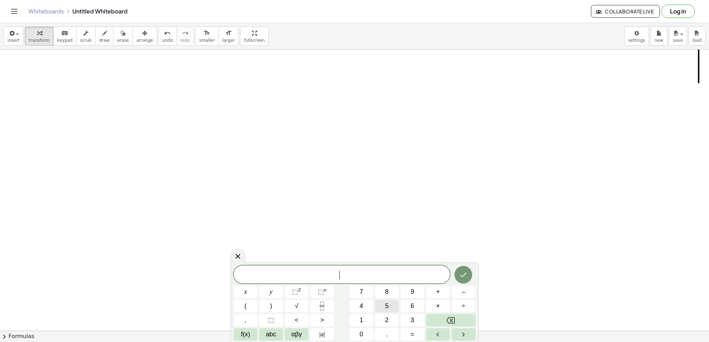
click at [385, 306] on button "5" at bounding box center [387, 306] width 24 height 12
click at [247, 293] on button "x" at bounding box center [246, 292] width 24 height 12
click at [455, 293] on button "–" at bounding box center [464, 292] width 24 height 12
click at [368, 292] on button "7" at bounding box center [362, 292] width 24 height 12
click at [270, 286] on button "y" at bounding box center [271, 292] width 24 height 12
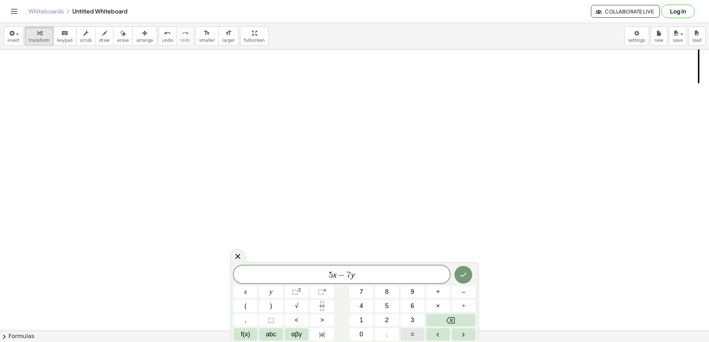
click at [407, 330] on button "=" at bounding box center [413, 335] width 24 height 12
click at [462, 288] on span "–" at bounding box center [464, 293] width 4 height 10
click at [415, 303] on button "6" at bounding box center [413, 306] width 24 height 12
click at [474, 268] on div at bounding box center [464, 275] width 24 height 18
click at [472, 271] on button "Done" at bounding box center [464, 275] width 18 height 18
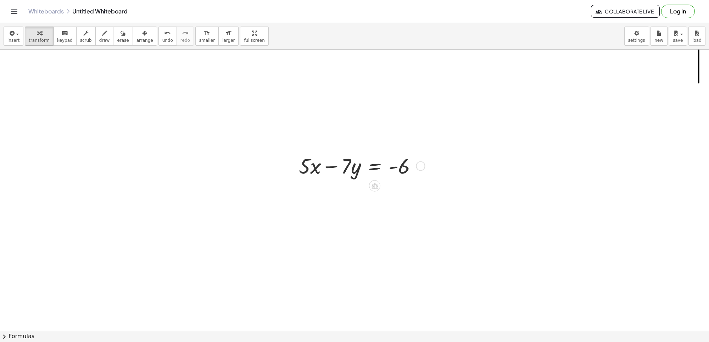
click at [344, 171] on div at bounding box center [360, 165] width 131 height 28
click at [317, 173] on div at bounding box center [360, 165] width 131 height 28
click at [316, 173] on div at bounding box center [360, 165] width 131 height 28
drag, startPoint x: 348, startPoint y: 158, endPoint x: 436, endPoint y: 167, distance: 89.1
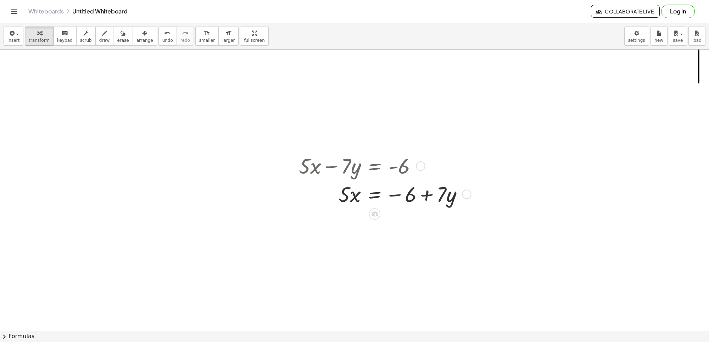
click at [414, 194] on div at bounding box center [383, 194] width 177 height 28
drag, startPoint x: 339, startPoint y: 196, endPoint x: 439, endPoint y: 196, distance: 100.3
click at [456, 194] on div at bounding box center [383, 194] width 177 height 28
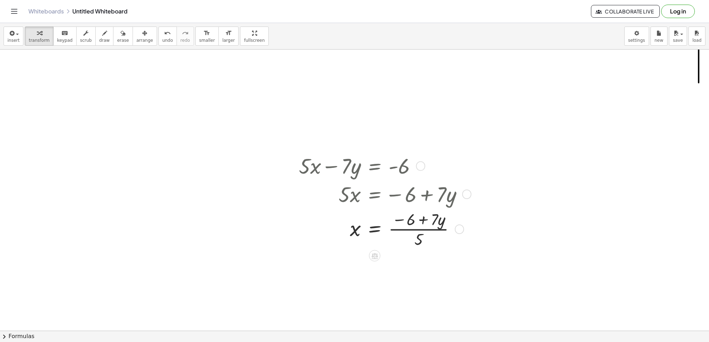
drag, startPoint x: 414, startPoint y: 235, endPoint x: 418, endPoint y: 217, distance: 18.3
click at [417, 220] on div at bounding box center [383, 229] width 177 height 42
click at [418, 217] on div at bounding box center [383, 229] width 177 height 42
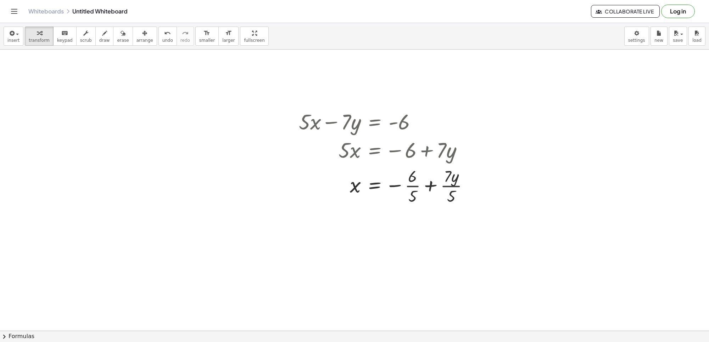
scroll to position [7453, 0]
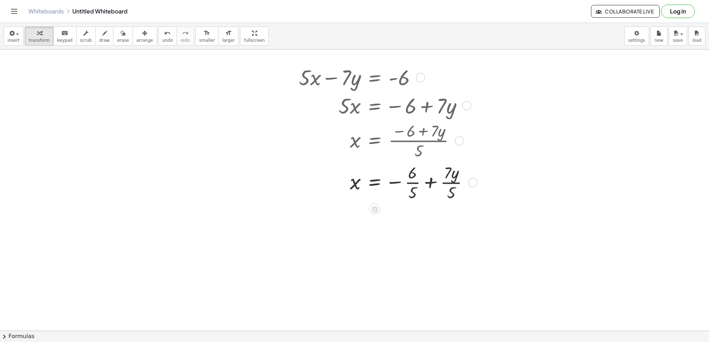
click at [426, 178] on div at bounding box center [386, 182] width 183 height 42
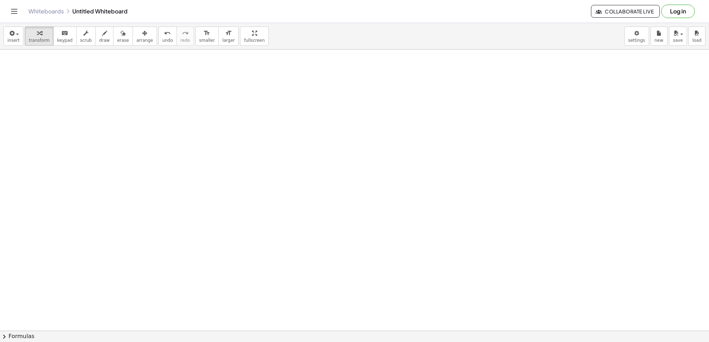
scroll to position [10091, 0]
